Goal: Navigation & Orientation: Find specific page/section

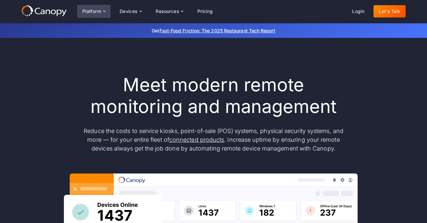
click at [94, 14] on div "Platform" at bounding box center [91, 11] width 19 height 5
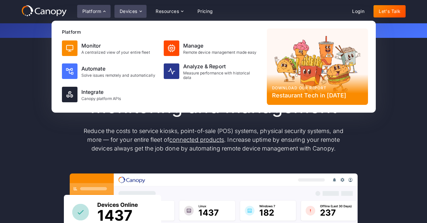
click at [134, 15] on div "Devices" at bounding box center [130, 11] width 32 height 13
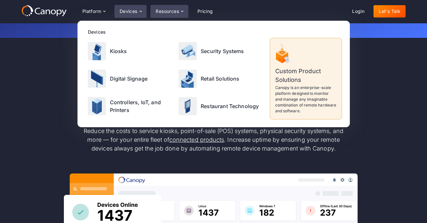
click at [176, 11] on div "Resources" at bounding box center [167, 11] width 23 height 5
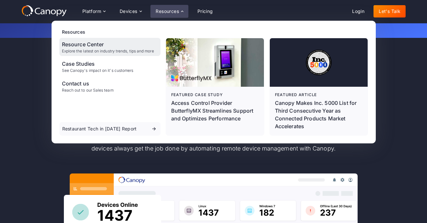
click at [101, 48] on div "Resource Center" at bounding box center [108, 45] width 92 height 8
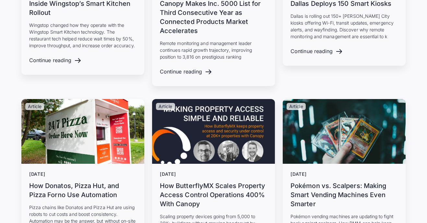
scroll to position [368, 0]
